Goal: Find specific page/section: Find specific page/section

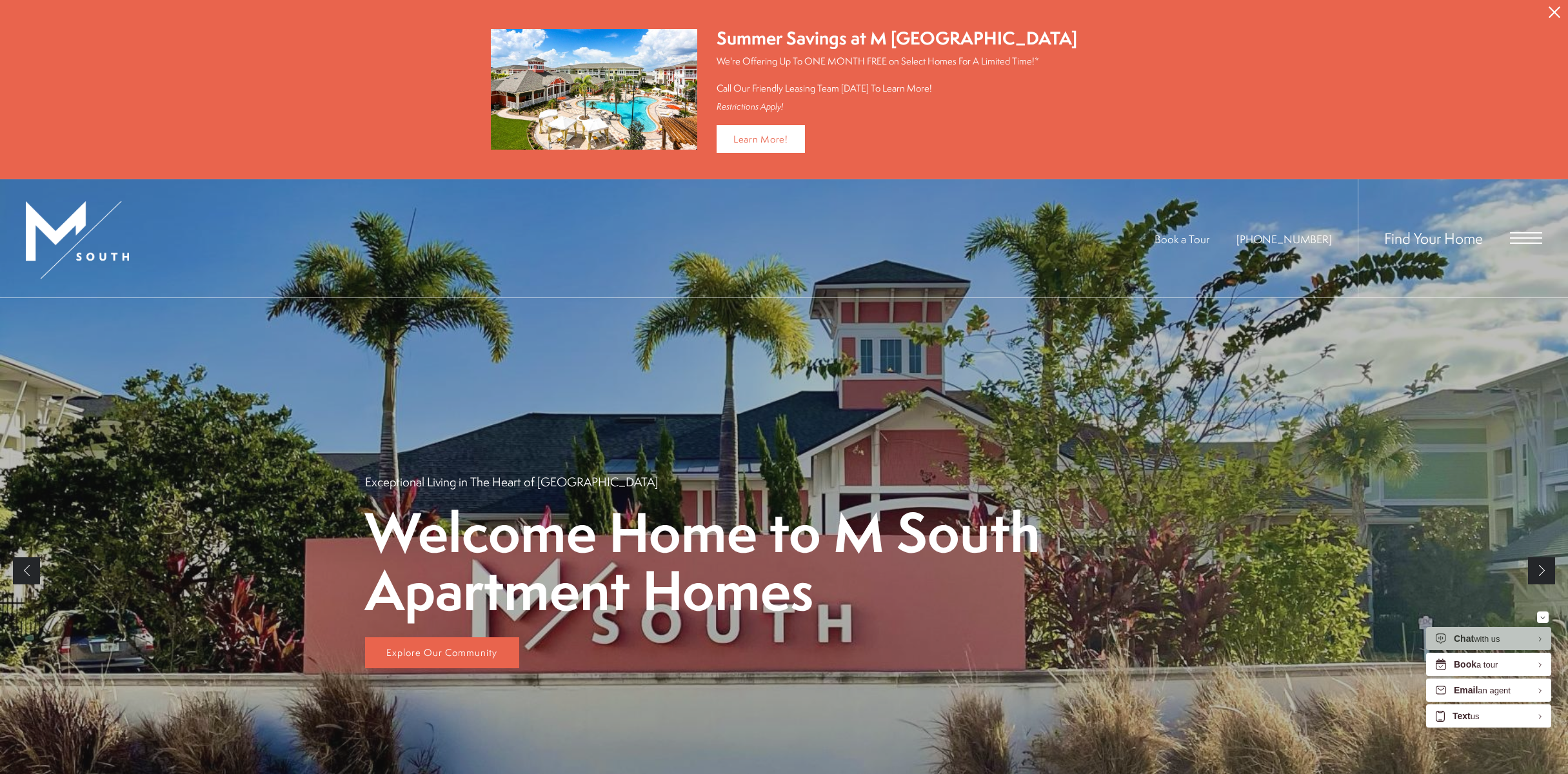
click at [1532, 235] on span "Open Menu" at bounding box center [1526, 238] width 33 height 12
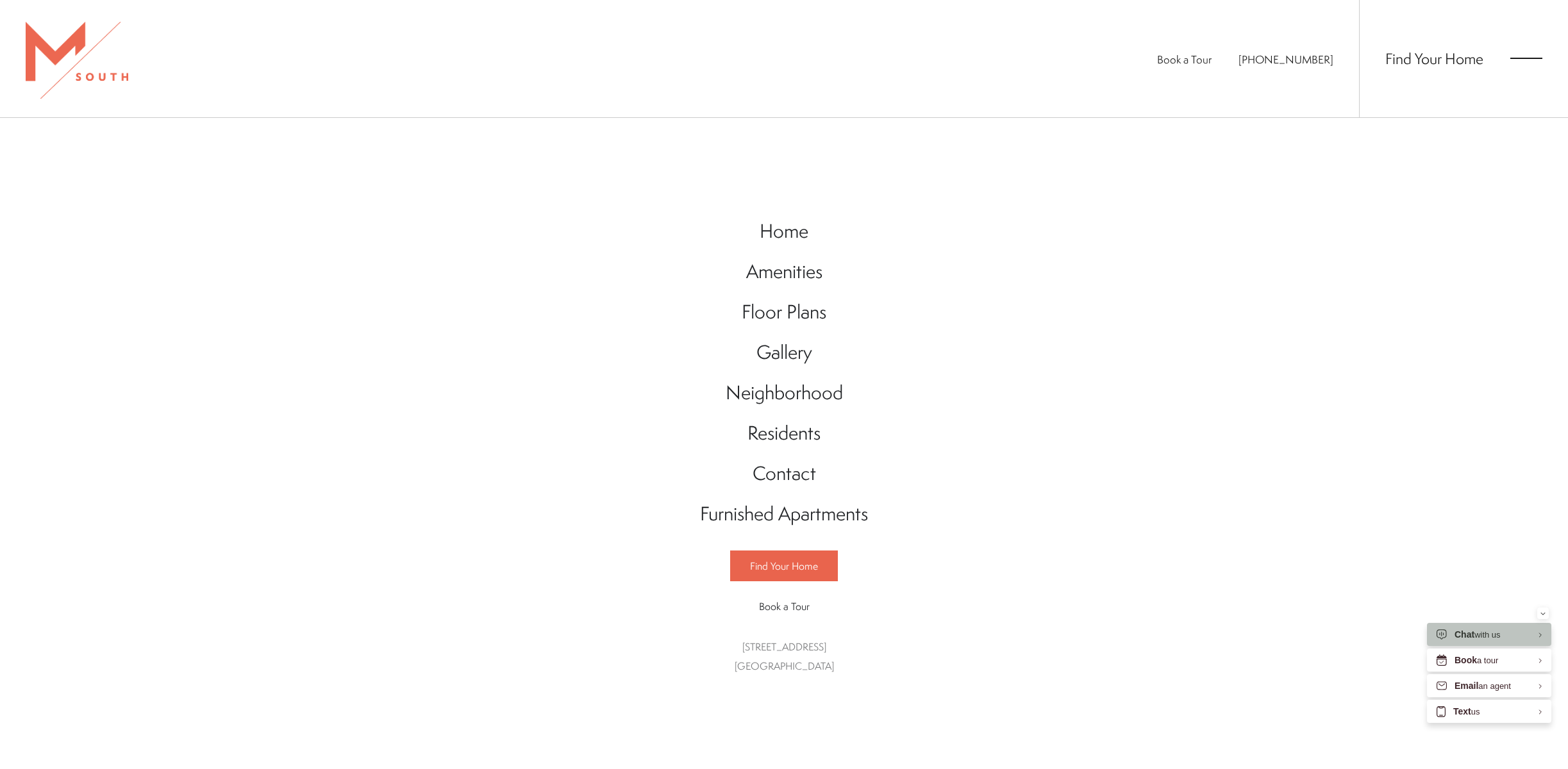
click at [815, 586] on div "Find Your Home Book a Tour" at bounding box center [784, 586] width 107 height 71
click at [815, 576] on link "Find Your Home" at bounding box center [784, 566] width 107 height 31
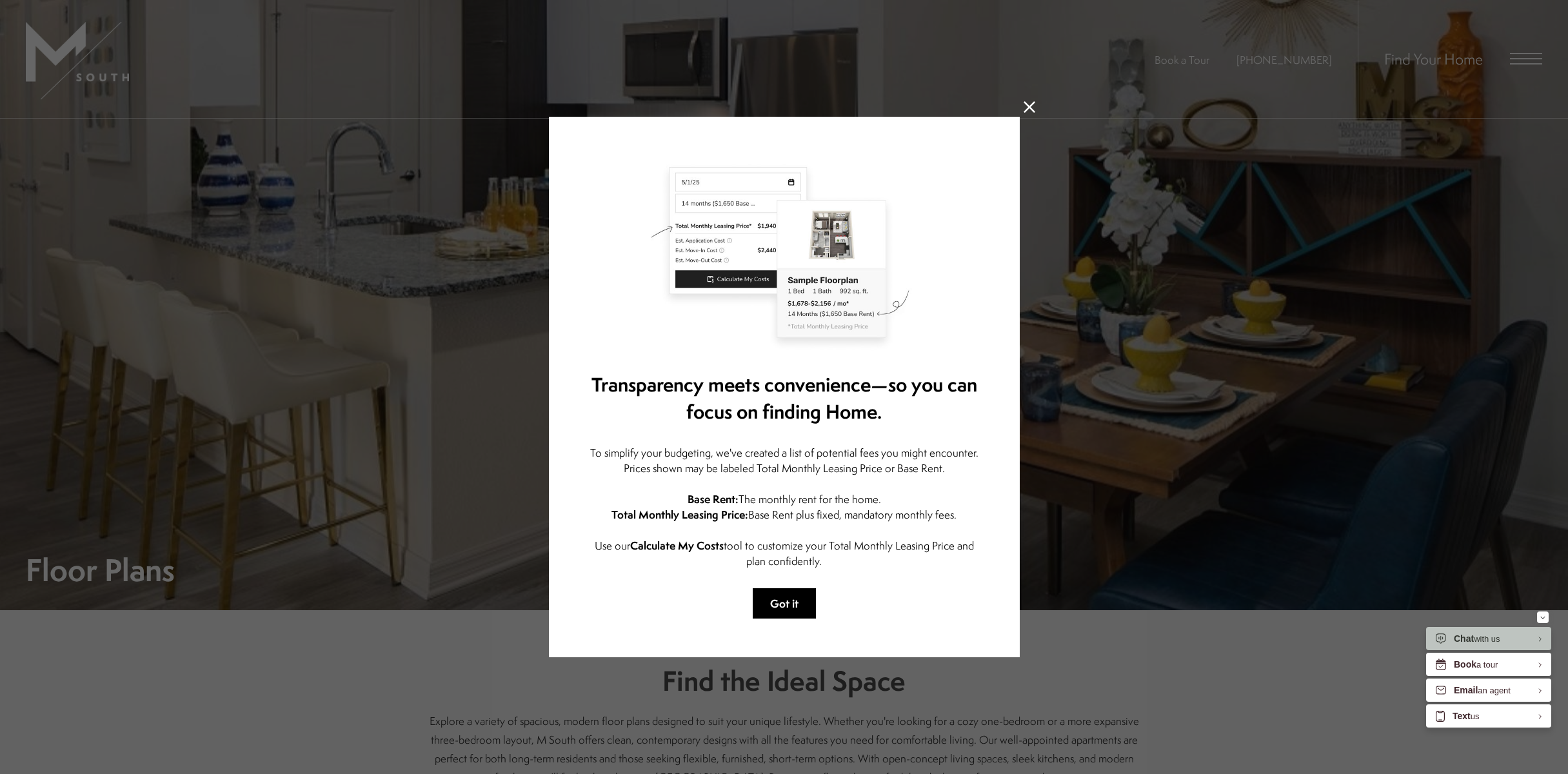
click at [788, 603] on button "Got it" at bounding box center [784, 603] width 63 height 31
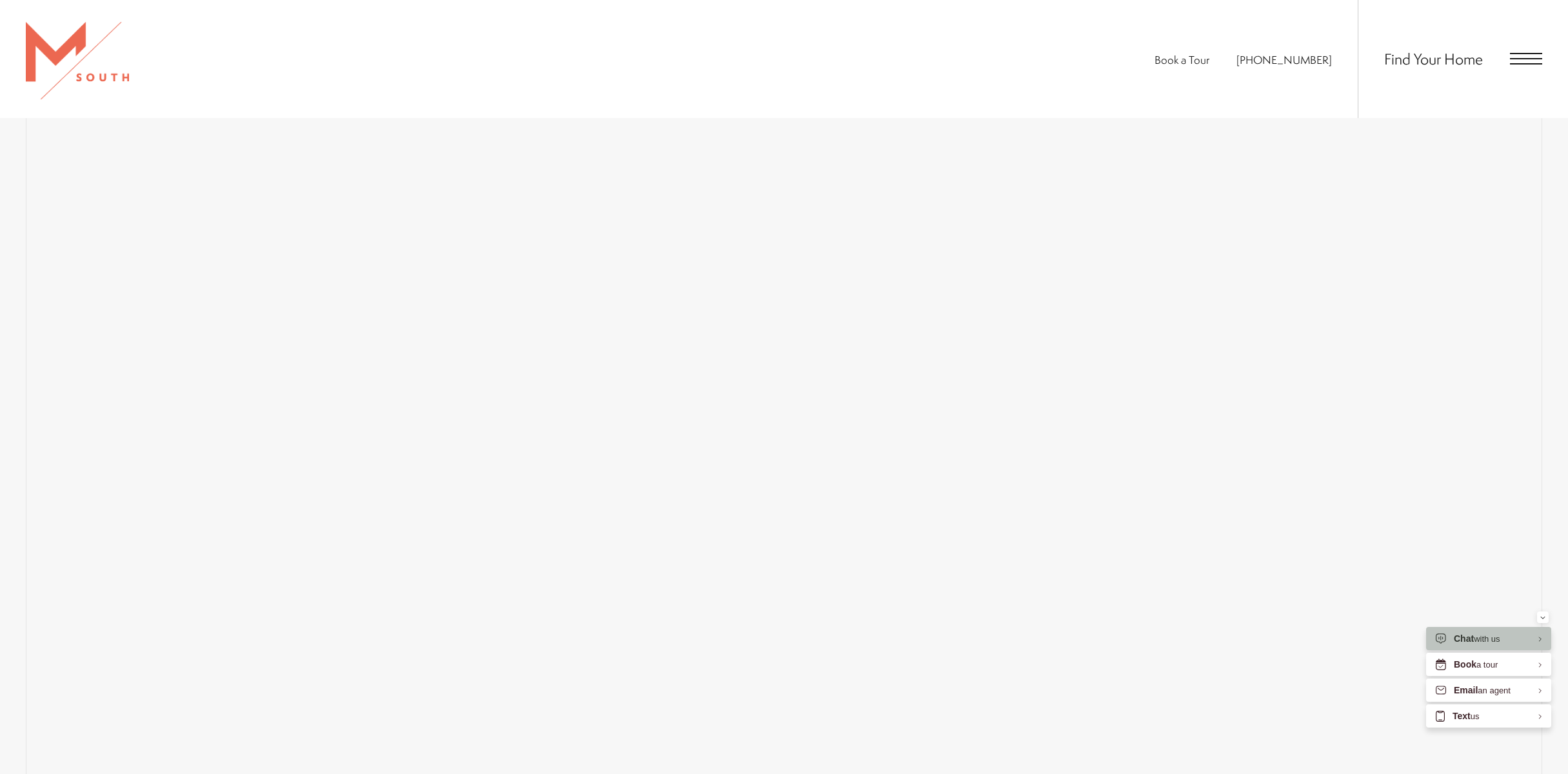
scroll to position [1153, 0]
